Goal: Information Seeking & Learning: Check status

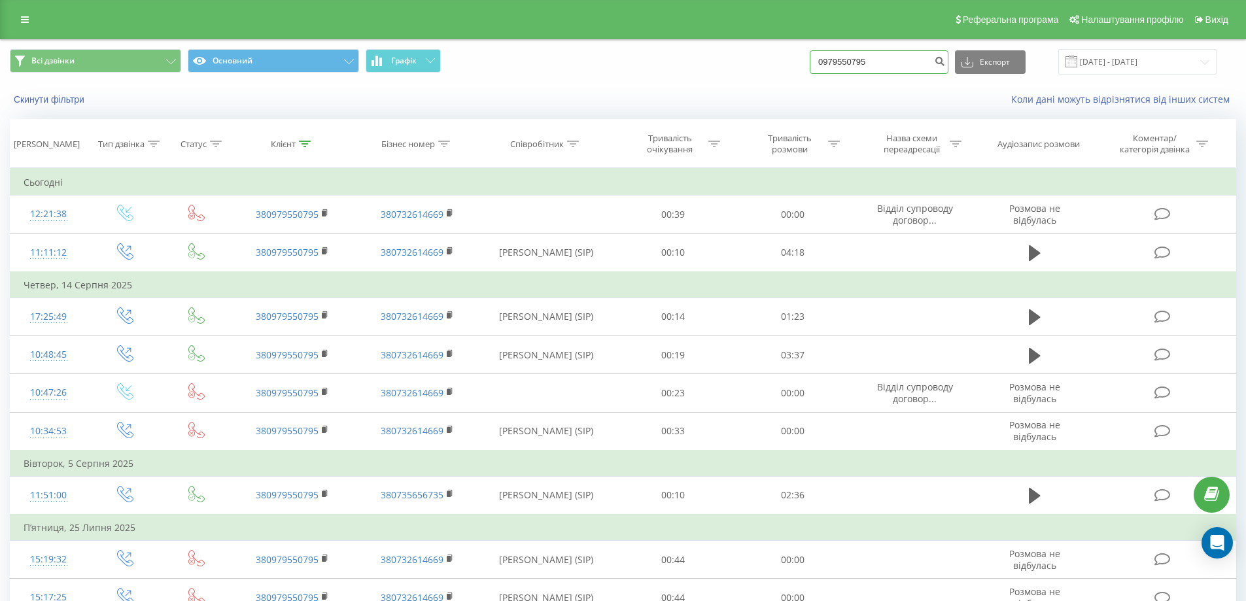
drag, startPoint x: 892, startPoint y: 61, endPoint x: 775, endPoint y: 63, distance: 117.1
click at [775, 63] on div "Всі дзвінки Основний Графік 0979550795 Експорт .csv .xls .xlsx [DATE] - [DATE]" at bounding box center [623, 62] width 1226 height 26
type input "0676482875"
